Goal: Task Accomplishment & Management: Use online tool/utility

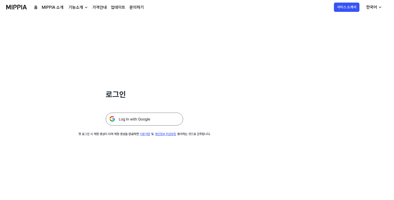
click at [139, 119] on img at bounding box center [144, 119] width 77 height 13
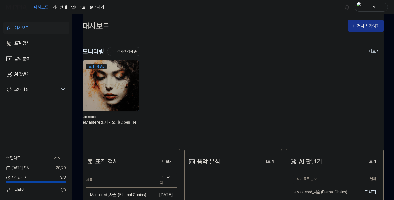
click at [367, 26] on div "검사 시작하기" at bounding box center [369, 26] width 24 height 7
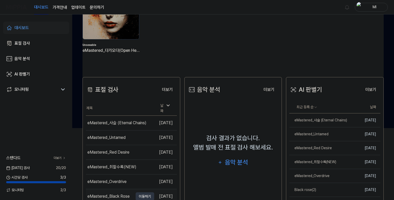
scroll to position [103, 0]
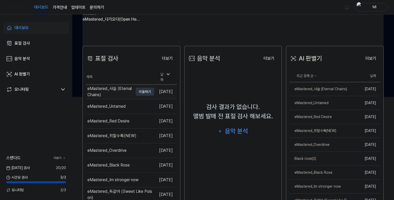
click at [113, 88] on div "eMastered_사슬 (Eternal Chains)" at bounding box center [110, 92] width 46 height 12
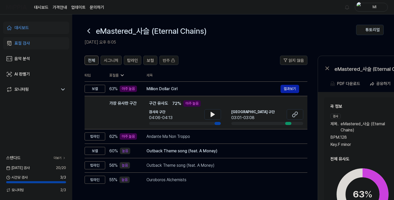
click at [90, 34] on icon at bounding box center [89, 31] width 8 height 8
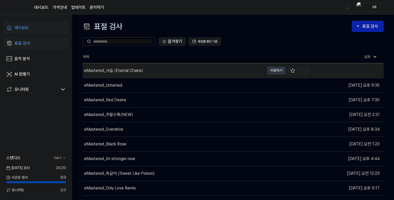
click at [303, 71] on img "button" at bounding box center [303, 70] width 5 height 5
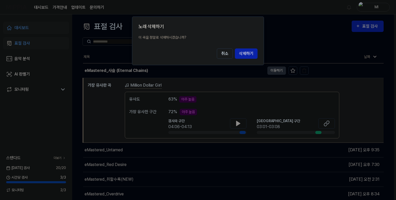
click at [217, 48] on button "취소" at bounding box center [225, 53] width 16 height 10
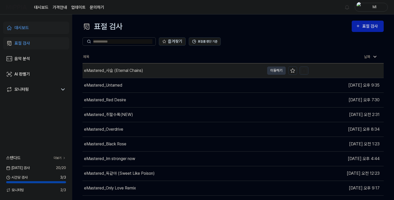
click at [303, 71] on img "button" at bounding box center [303, 70] width 5 height 5
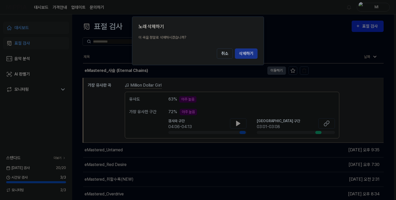
click at [247, 55] on button "삭제하기" at bounding box center [246, 53] width 23 height 10
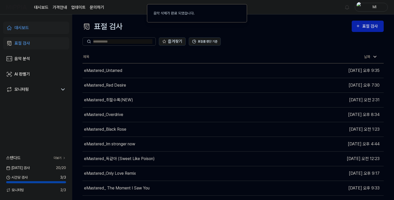
click at [24, 26] on div "대시보드" at bounding box center [21, 28] width 14 height 6
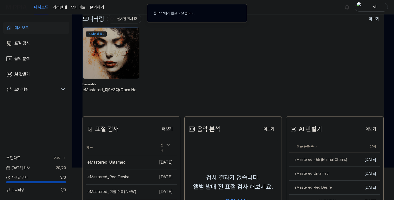
scroll to position [77, 0]
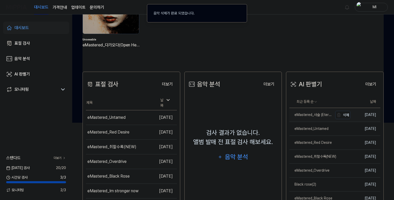
click at [315, 118] on link "eMastered_사슬 (Eternal Chains)" at bounding box center [310, 115] width 43 height 14
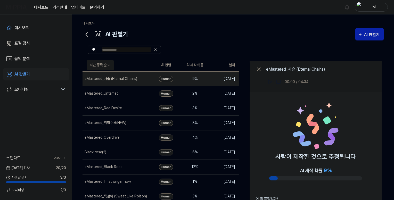
click at [85, 32] on icon at bounding box center [86, 34] width 8 height 8
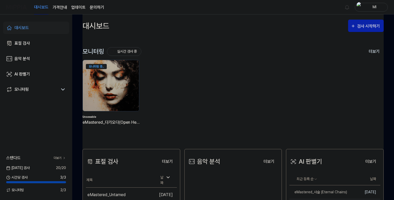
scroll to position [77, 0]
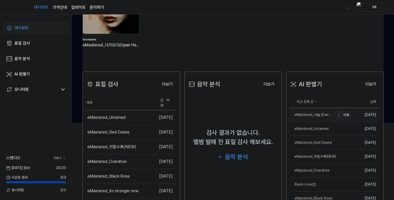
click at [346, 117] on button "삭제" at bounding box center [342, 115] width 15 height 8
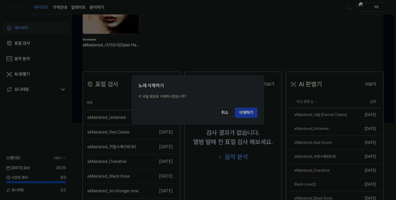
click at [247, 112] on button "삭제하기" at bounding box center [246, 113] width 23 height 10
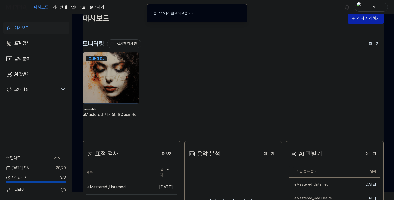
scroll to position [0, 0]
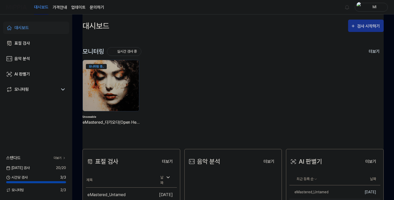
click at [367, 25] on div "검사 시작하기" at bounding box center [369, 26] width 24 height 7
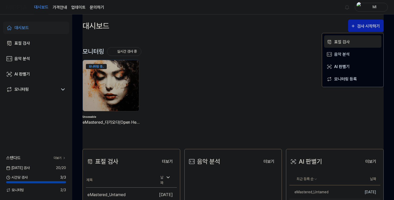
click at [333, 40] on button "표절 검사" at bounding box center [352, 41] width 57 height 12
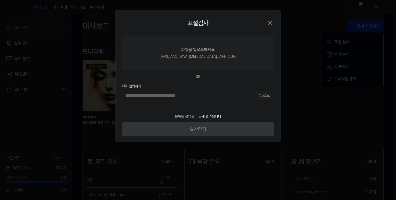
click at [183, 54] on div "(MP3, AAC, WAV, [MEDICAL_DATA], AIFF, OGG)" at bounding box center [198, 56] width 77 height 5
click at [0, 0] on input "파일을 업로드하세요 (MP3, AAC, WAV, [MEDICAL_DATA], AIFF, OGG)" at bounding box center [0, 0] width 0 height 0
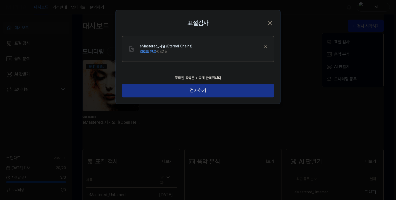
click at [201, 89] on button "검사하기" at bounding box center [198, 91] width 152 height 14
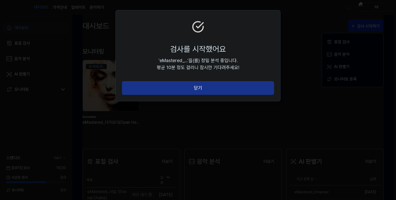
click at [199, 88] on button "닫기" at bounding box center [198, 88] width 152 height 14
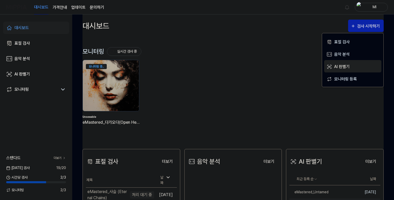
click at [337, 67] on div "AI 판별기" at bounding box center [356, 66] width 45 height 7
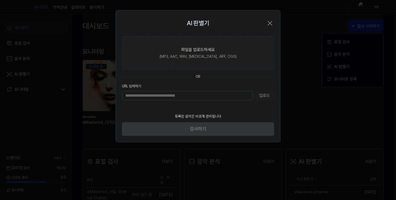
click at [192, 51] on div "파일을 업로드하세요" at bounding box center [198, 50] width 34 height 6
click at [0, 0] on input "파일을 업로드하세요 (MP3, AAC, WAV, [MEDICAL_DATA], AIFF, OGG)" at bounding box center [0, 0] width 0 height 0
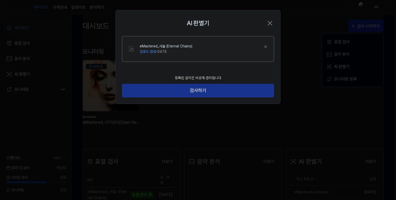
click at [196, 89] on button "검사하기" at bounding box center [198, 91] width 152 height 14
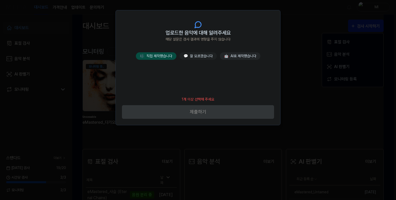
click at [152, 56] on button "🎼 직접 제작했습니다" at bounding box center [156, 55] width 40 height 7
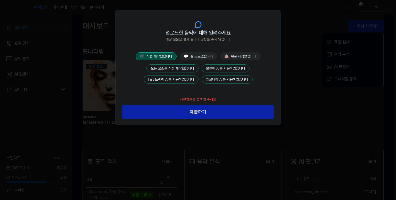
click at [179, 69] on button "모든 요소를 직접 제작했습니다" at bounding box center [172, 68] width 52 height 8
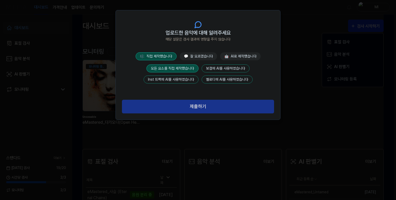
click at [200, 106] on button "제출하기" at bounding box center [198, 107] width 152 height 14
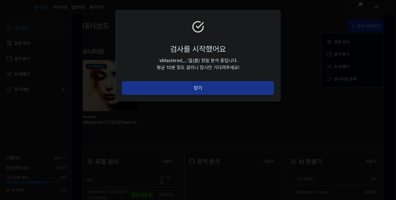
click at [198, 85] on button "닫기" at bounding box center [198, 88] width 152 height 14
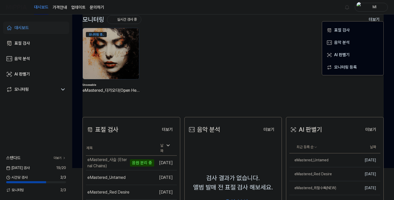
scroll to position [77, 0]
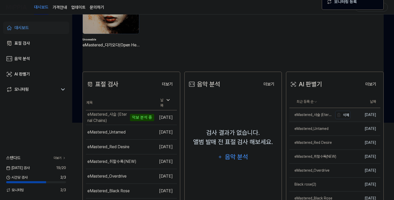
click at [313, 116] on div "eMastered_사슬 (Eternal Chains)" at bounding box center [310, 114] width 43 height 5
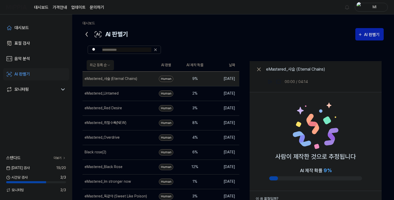
click at [87, 33] on icon at bounding box center [87, 34] width 2 height 4
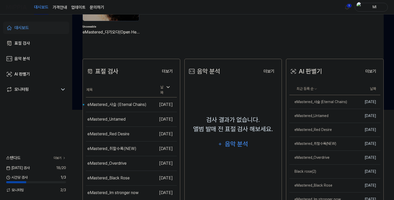
scroll to position [103, 0]
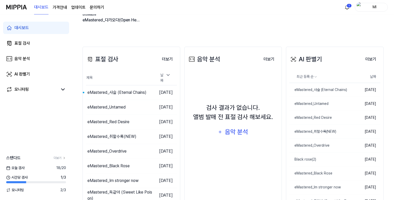
scroll to position [103, 0]
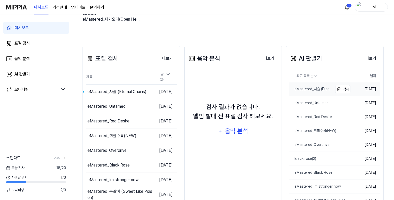
click at [314, 86] on link "eMastered_사슬 (Eternal Chains)" at bounding box center [310, 89] width 43 height 14
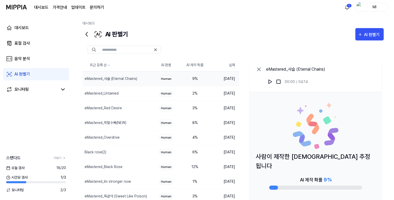
click at [87, 34] on icon at bounding box center [86, 34] width 8 height 8
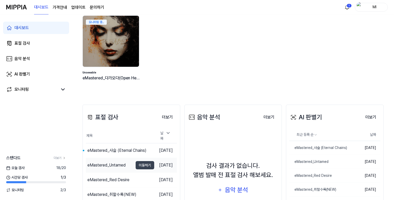
scroll to position [77, 0]
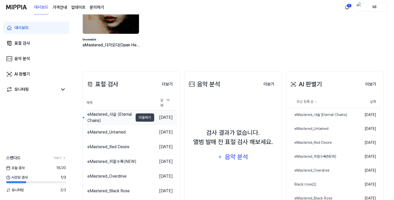
click at [113, 113] on div "eMastered_사슬 (Eternal Chains)" at bounding box center [110, 117] width 46 height 12
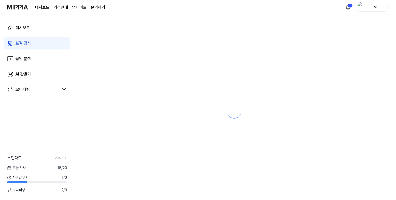
scroll to position [0, 0]
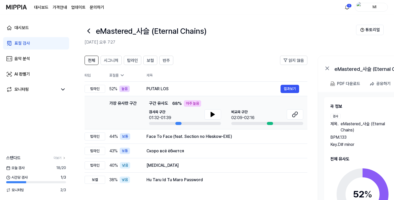
click at [354, 105] on h2 "곡 정보" at bounding box center [399, 106] width 139 height 6
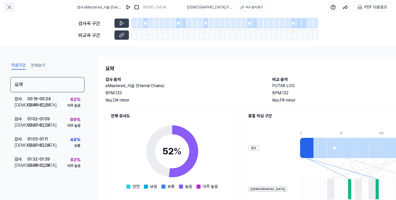
click at [9, 7] on icon at bounding box center [9, 7] width 3 height 3
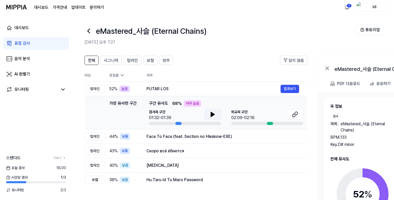
click at [213, 113] on icon at bounding box center [213, 114] width 6 height 6
click at [212, 114] on icon at bounding box center [213, 114] width 4 height 5
click at [296, 114] on icon at bounding box center [295, 114] width 6 height 6
click at [209, 114] on button at bounding box center [212, 114] width 16 height 10
click at [287, 137] on button "결과보기" at bounding box center [289, 137] width 19 height 8
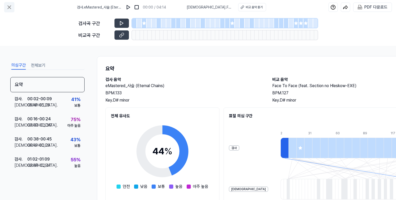
click at [11, 7] on icon at bounding box center [9, 7] width 6 height 6
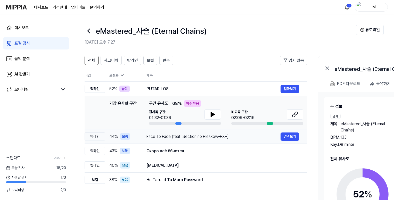
click at [203, 137] on div "Face To Face (feat. Section no Hleskow-EXE)" at bounding box center [213, 137] width 134 height 6
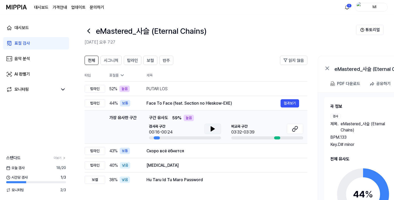
click at [211, 129] on icon at bounding box center [213, 129] width 4 height 5
click at [212, 129] on icon at bounding box center [213, 129] width 4 height 5
click at [297, 128] on icon at bounding box center [295, 129] width 6 height 6
click at [365, 106] on h2 "곡 정보" at bounding box center [397, 106] width 135 height 6
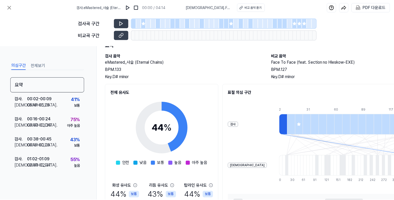
scroll to position [52, 0]
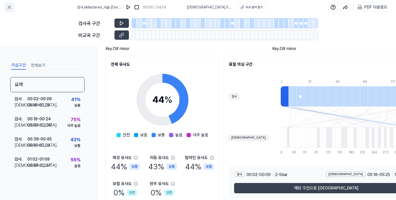
click at [6, 7] on icon at bounding box center [9, 7] width 6 height 6
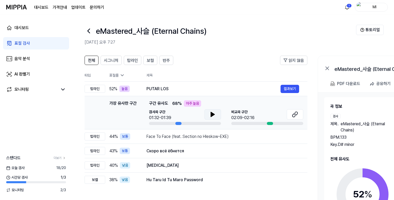
click at [214, 115] on icon at bounding box center [213, 114] width 6 height 6
click at [214, 114] on icon at bounding box center [213, 114] width 1 height 4
click at [214, 139] on div "Face To Face (feat. Section no Hleskow-EXE)" at bounding box center [213, 137] width 134 height 6
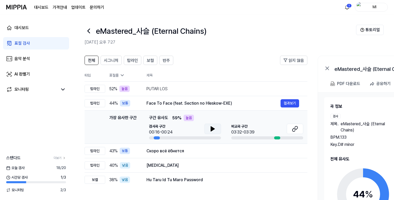
click at [214, 126] on icon at bounding box center [213, 129] width 6 height 6
click at [213, 129] on icon at bounding box center [213, 129] width 1 height 4
click at [294, 128] on icon at bounding box center [293, 129] width 3 height 3
click at [211, 126] on icon at bounding box center [213, 129] width 6 height 6
click at [294, 128] on icon at bounding box center [293, 129] width 3 height 3
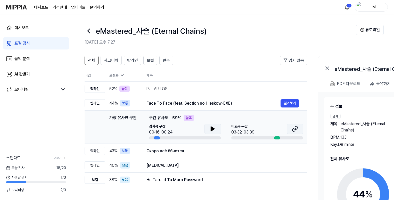
scroll to position [0, 0]
click at [187, 151] on div "Скоро всё ёбнется" at bounding box center [213, 151] width 134 height 6
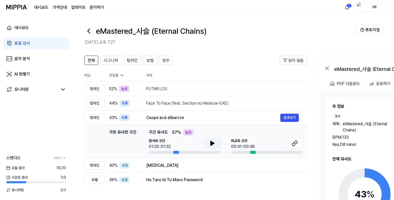
click at [209, 143] on icon at bounding box center [212, 143] width 6 height 6
click at [215, 142] on icon at bounding box center [212, 143] width 6 height 6
click at [290, 139] on button at bounding box center [294, 143] width 16 height 10
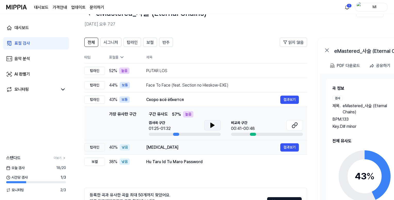
scroll to position [26, 0]
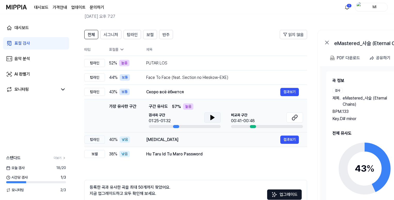
click at [167, 142] on div "HALLUCINATION" at bounding box center [213, 140] width 134 height 6
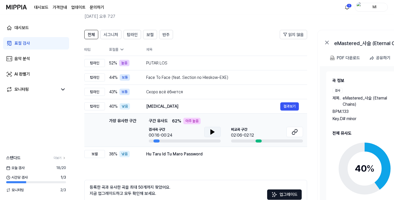
click at [213, 133] on icon at bounding box center [212, 132] width 6 height 6
click at [292, 132] on icon at bounding box center [295, 132] width 6 height 6
click at [176, 63] on div "PUTAR LOS" at bounding box center [213, 63] width 134 height 6
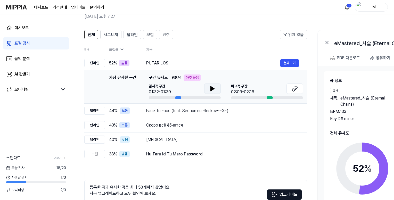
click at [211, 91] on icon at bounding box center [212, 89] width 6 height 6
click at [296, 88] on icon at bounding box center [295, 89] width 6 height 6
click at [212, 90] on icon at bounding box center [213, 88] width 4 height 5
click at [296, 86] on icon at bounding box center [295, 87] width 3 height 3
click at [16, 10] on img at bounding box center [16, 7] width 21 height 14
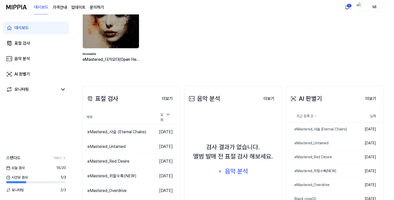
scroll to position [103, 0]
